Goal: Information Seeking & Learning: Learn about a topic

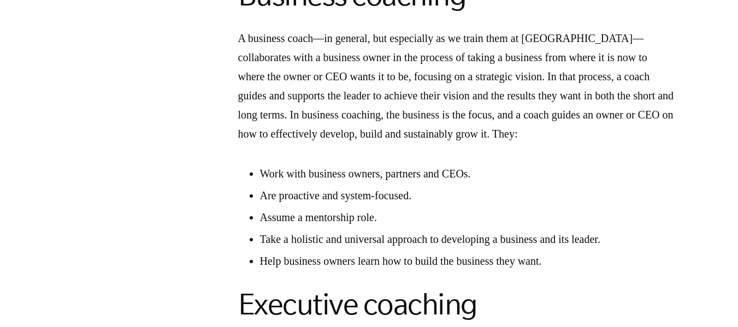
scroll to position [1457, 0]
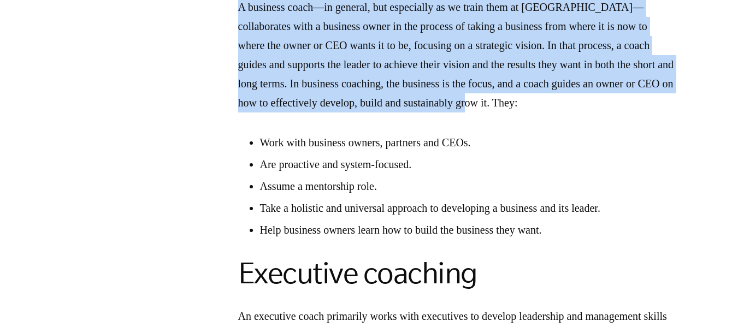
drag, startPoint x: 234, startPoint y: 26, endPoint x: 656, endPoint y: 118, distance: 431.4
click at [656, 118] on section "What’s your biggest business challenge? Whether it’s poor sales, employee issue…" at bounding box center [457, 152] width 564 height 2256
click at [656, 113] on p "A business coach—in general, but especially as we train them at [GEOGRAPHIC_DAT…" at bounding box center [456, 55] width 437 height 115
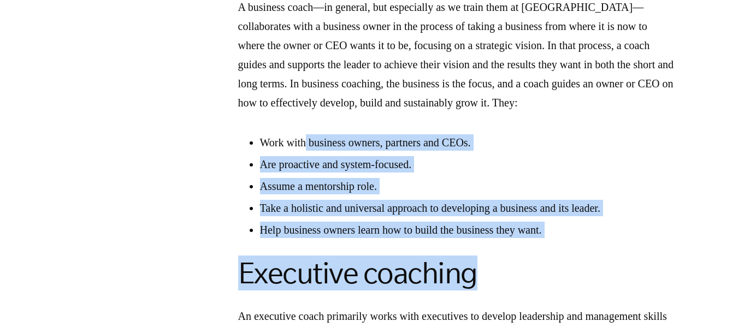
drag, startPoint x: 620, startPoint y: 265, endPoint x: 310, endPoint y: 158, distance: 327.9
click at [310, 158] on div "Download the EMyth Roadmap Well, coaching and consulting are two very different…" at bounding box center [456, 280] width 437 height 1997
click at [310, 151] on li "Work with business owners, partners and CEOs." at bounding box center [467, 142] width 415 height 16
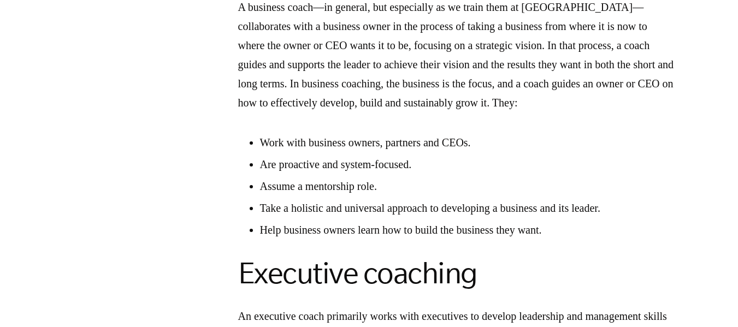
click at [265, 151] on li "Work with business owners, partners and CEOs." at bounding box center [467, 142] width 415 height 16
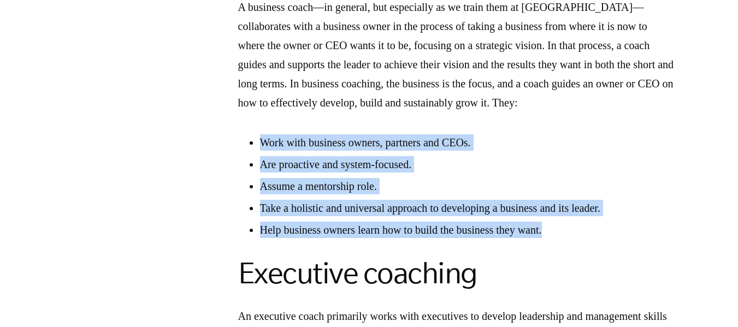
drag, startPoint x: 265, startPoint y: 159, endPoint x: 574, endPoint y: 251, distance: 322.9
click at [574, 238] on ul "Work with business owners, partners and CEOs. Are proactive and system-focused.…" at bounding box center [456, 186] width 437 height 104
click at [574, 238] on li "Help business owners learn how to build the business they want." at bounding box center [467, 230] width 415 height 16
drag, startPoint x: 574, startPoint y: 251, endPoint x: 261, endPoint y: 167, distance: 324.2
click at [261, 167] on ul "Work with business owners, partners and CEOs. Are proactive and system-focused.…" at bounding box center [456, 186] width 437 height 104
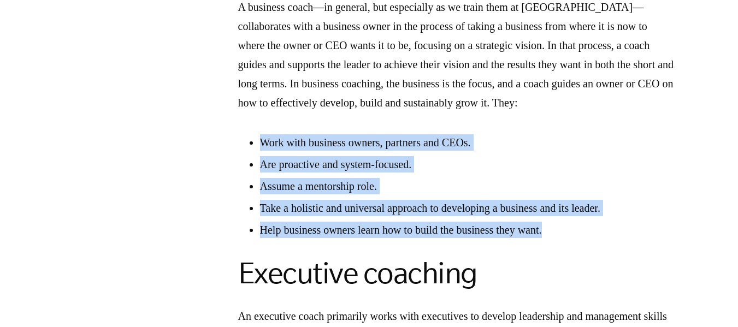
click at [261, 151] on li "Work with business owners, partners and CEOs." at bounding box center [467, 142] width 415 height 16
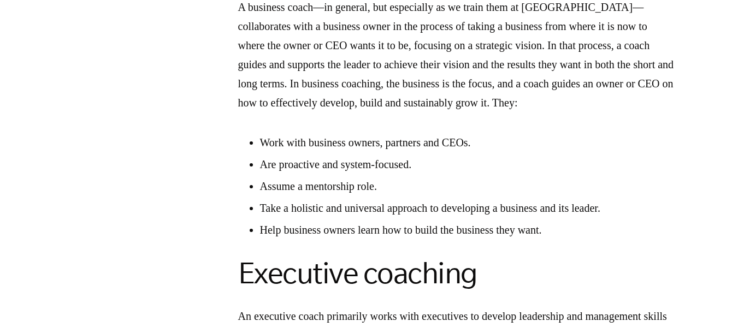
click at [384, 216] on li "Take a holistic and universal approach to developing a business and its leader." at bounding box center [467, 208] width 415 height 16
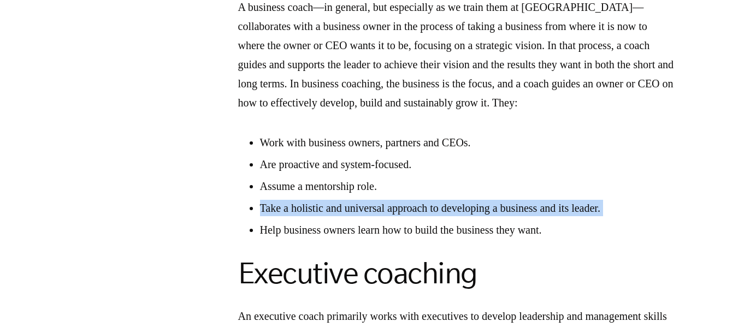
click at [384, 216] on li "Take a holistic and universal approach to developing a business and its leader." at bounding box center [467, 208] width 415 height 16
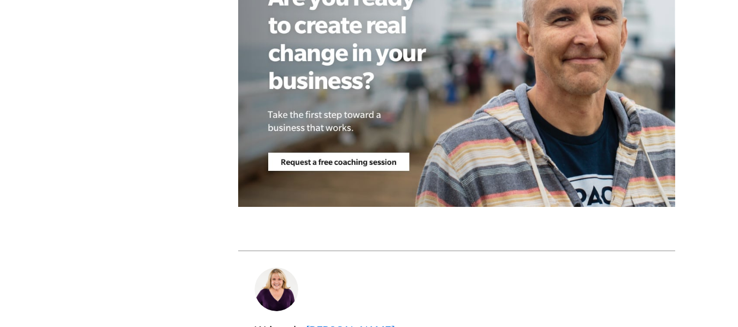
scroll to position [2536, 0]
